Goal: Obtain resource: Obtain resource

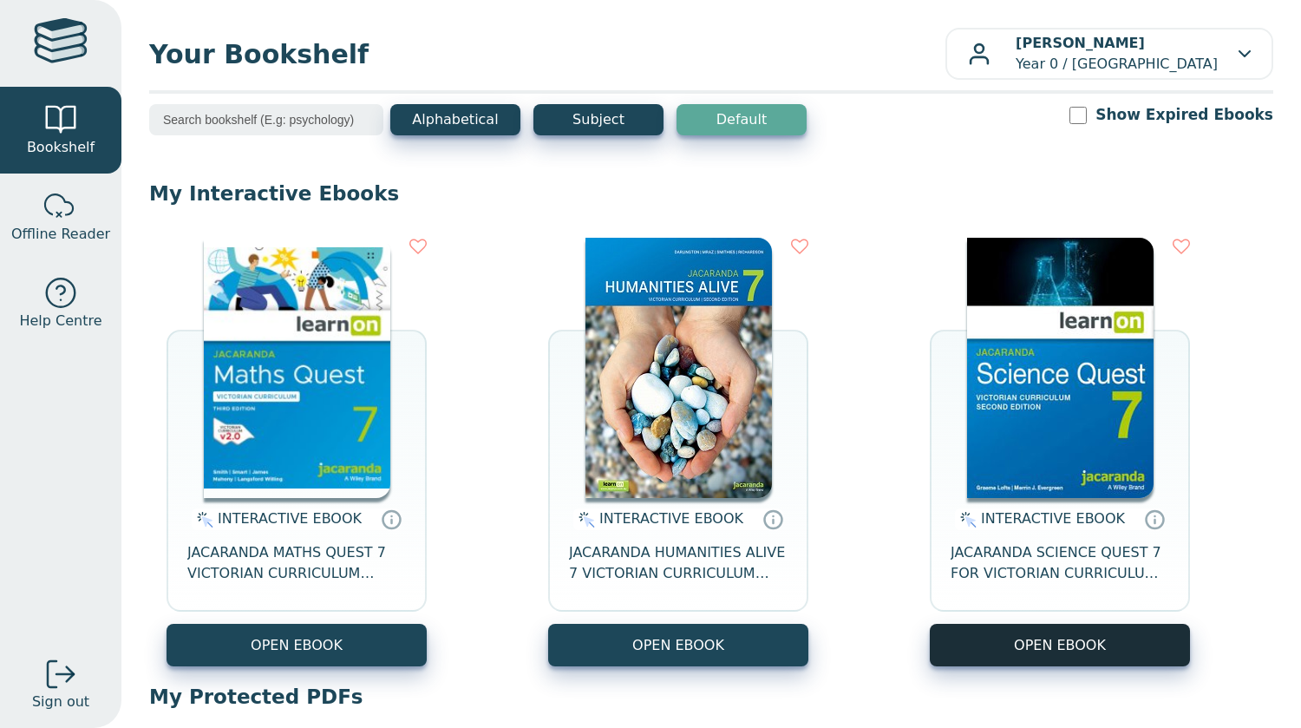
click at [1000, 660] on button "OPEN EBOOK" at bounding box center [1060, 645] width 260 height 43
